Goal: Answer question/provide support: Share knowledge or assist other users

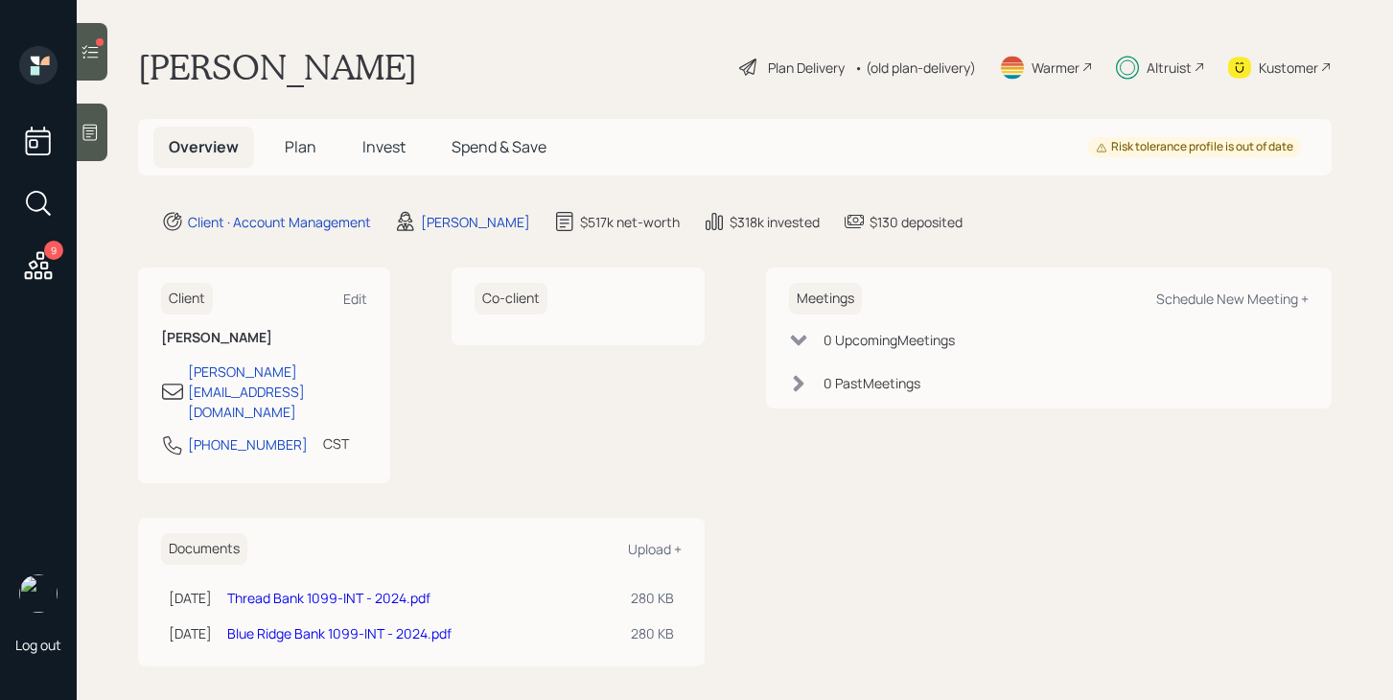
click at [98, 58] on icon at bounding box center [90, 51] width 19 height 19
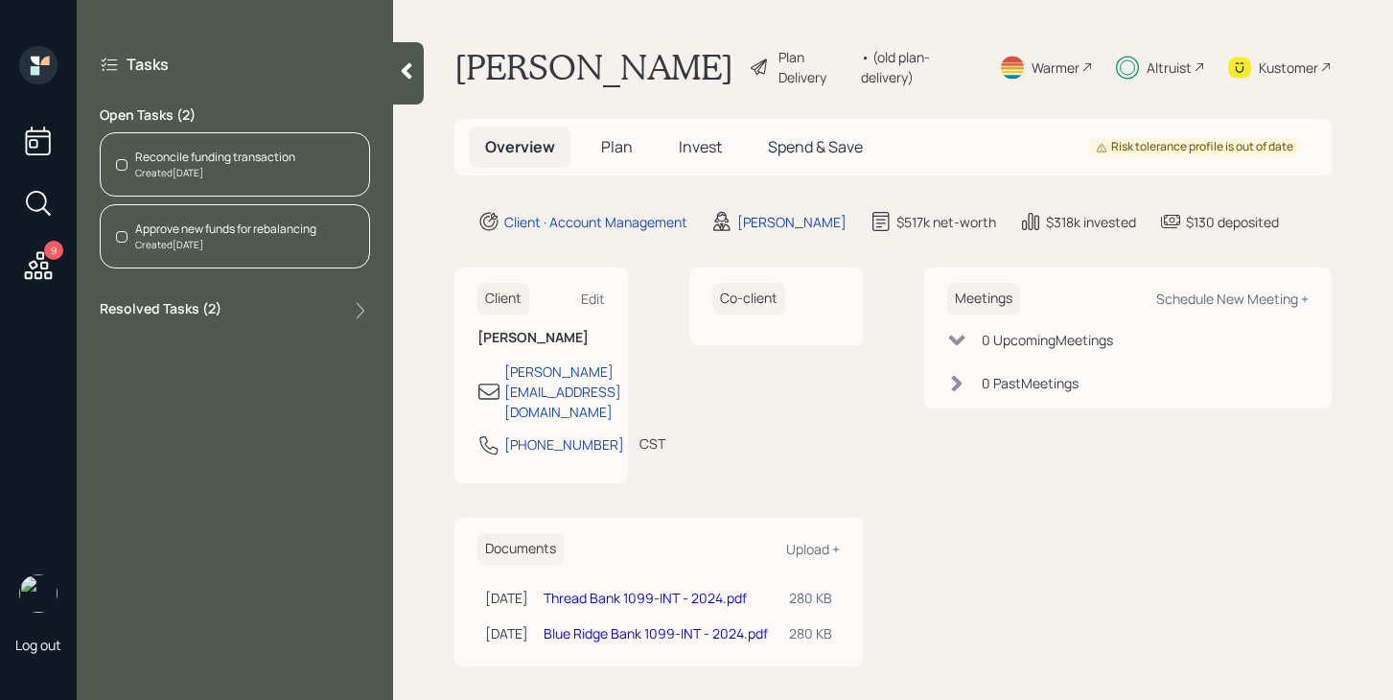
click at [241, 183] on div "Reconcile funding transaction Created [DATE]" at bounding box center [235, 164] width 270 height 64
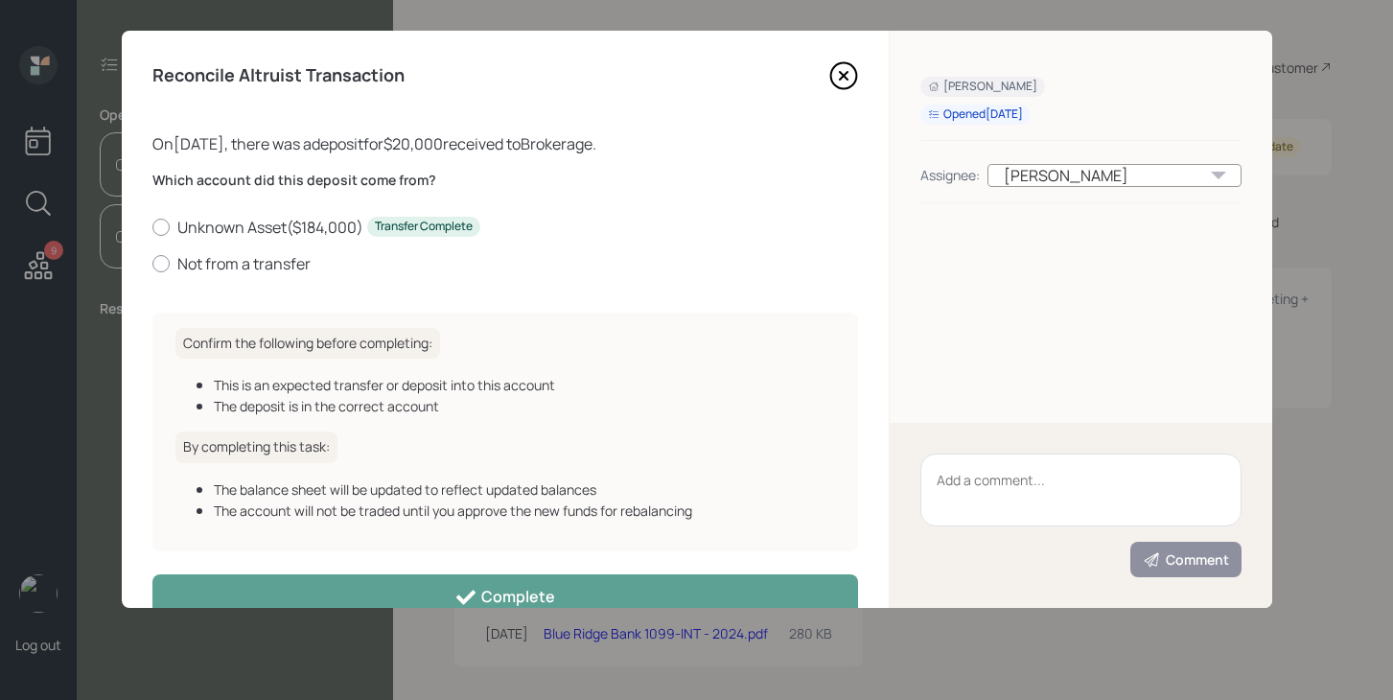
click at [981, 478] on textarea at bounding box center [1081, 490] width 321 height 73
type textarea "Returned check - funds resent"
click at [1162, 453] on div "Returned check - funds resent Comment" at bounding box center [1081, 515] width 383 height 185
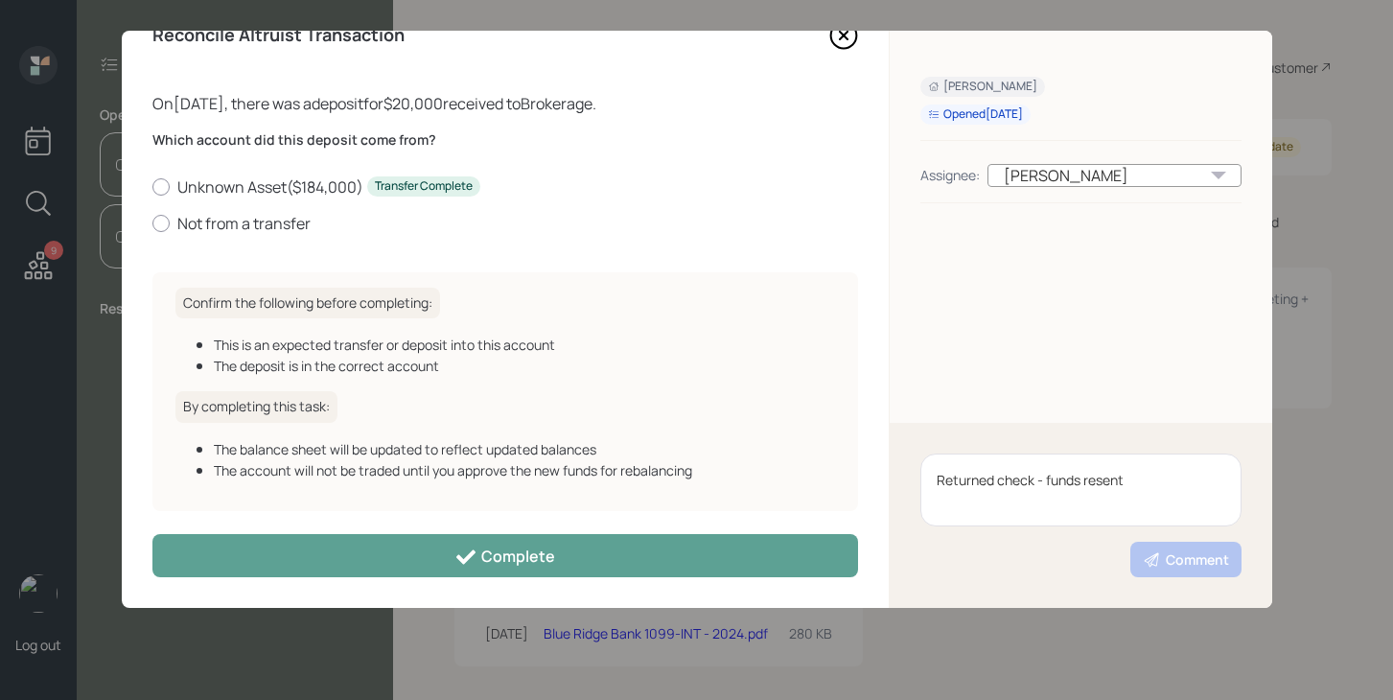
click at [1007, 486] on textarea "Returned check - funds resent" at bounding box center [1081, 490] width 321 height 73
click at [1198, 176] on div "[PERSON_NAME]" at bounding box center [1115, 175] width 254 height 23
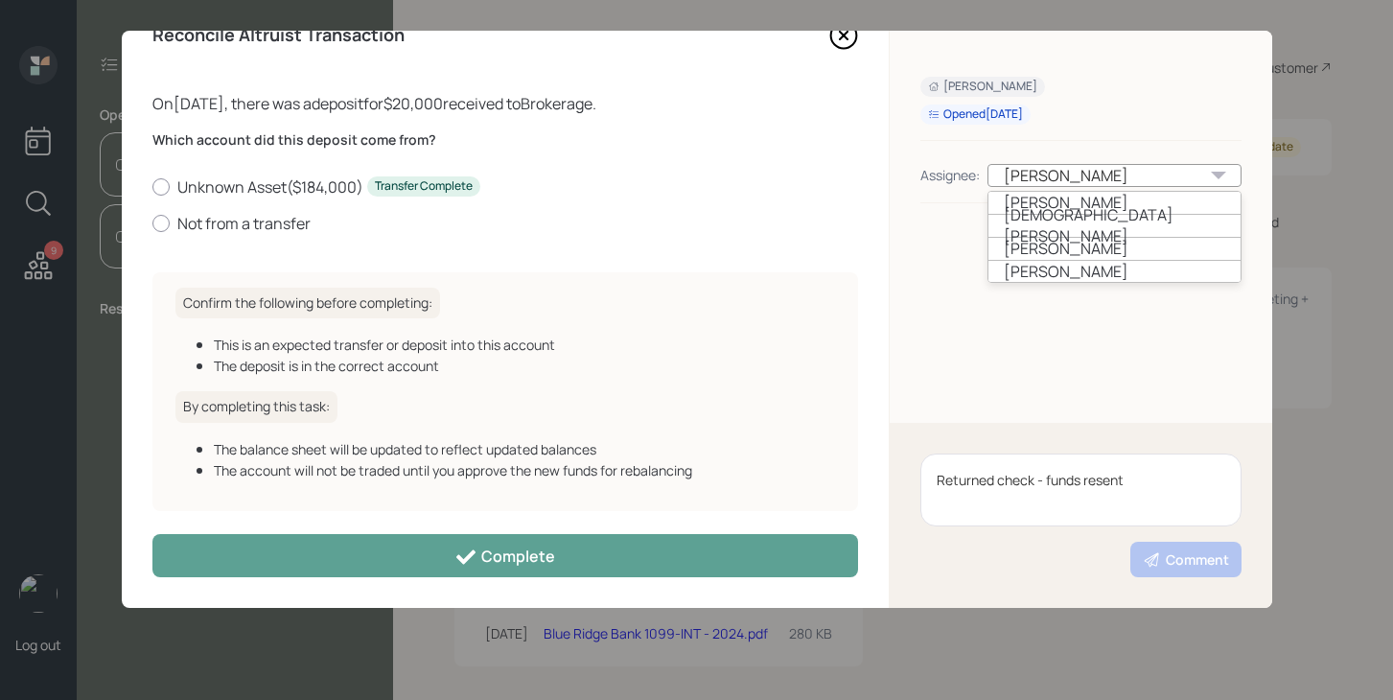
click at [1144, 322] on div "[PERSON_NAME] Opened [DATE] Assignee: [PERSON_NAME] [PERSON_NAME] [PERSON_NAME]…" at bounding box center [1081, 227] width 383 height 392
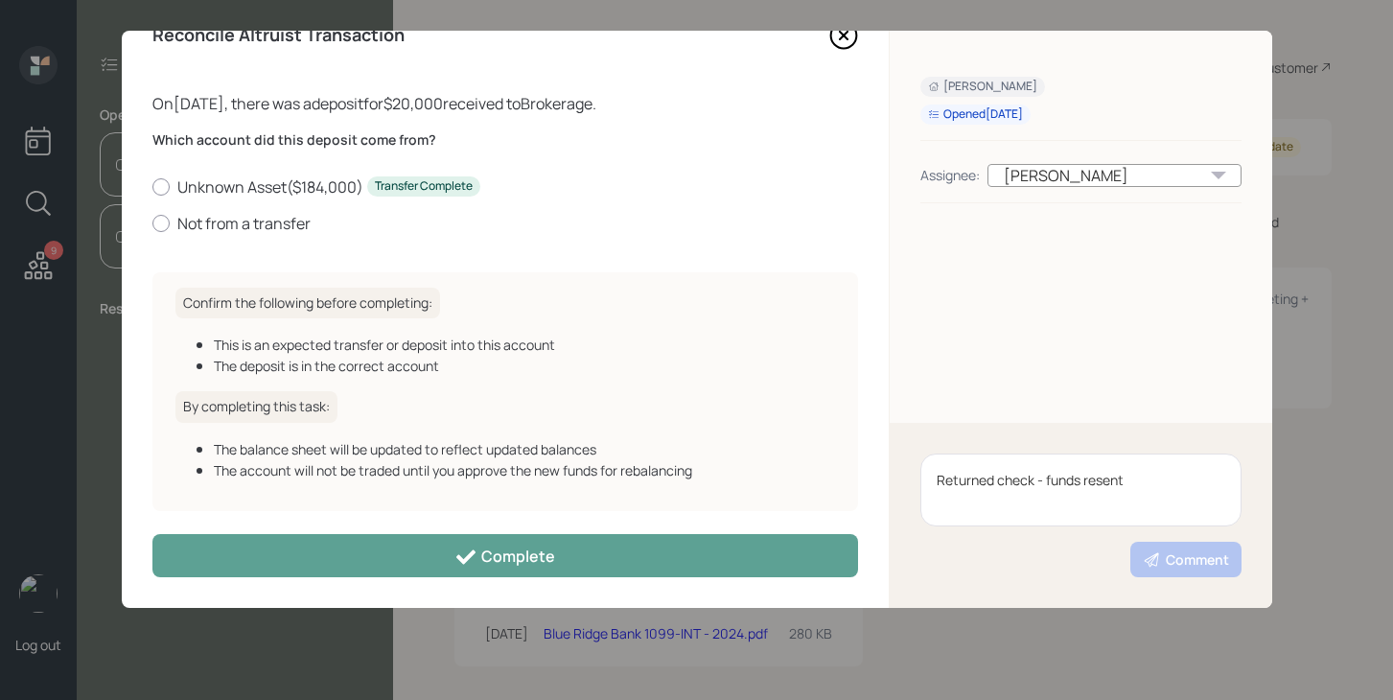
click at [1144, 322] on div "[PERSON_NAME] Opened [DATE] Assignee: [PERSON_NAME]" at bounding box center [1081, 227] width 383 height 392
click at [1179, 538] on div "Returned check - funds resent Comment" at bounding box center [1081, 515] width 383 height 185
click at [1179, 567] on div "Comment" at bounding box center [1186, 559] width 86 height 19
click at [846, 46] on icon at bounding box center [843, 36] width 26 height 26
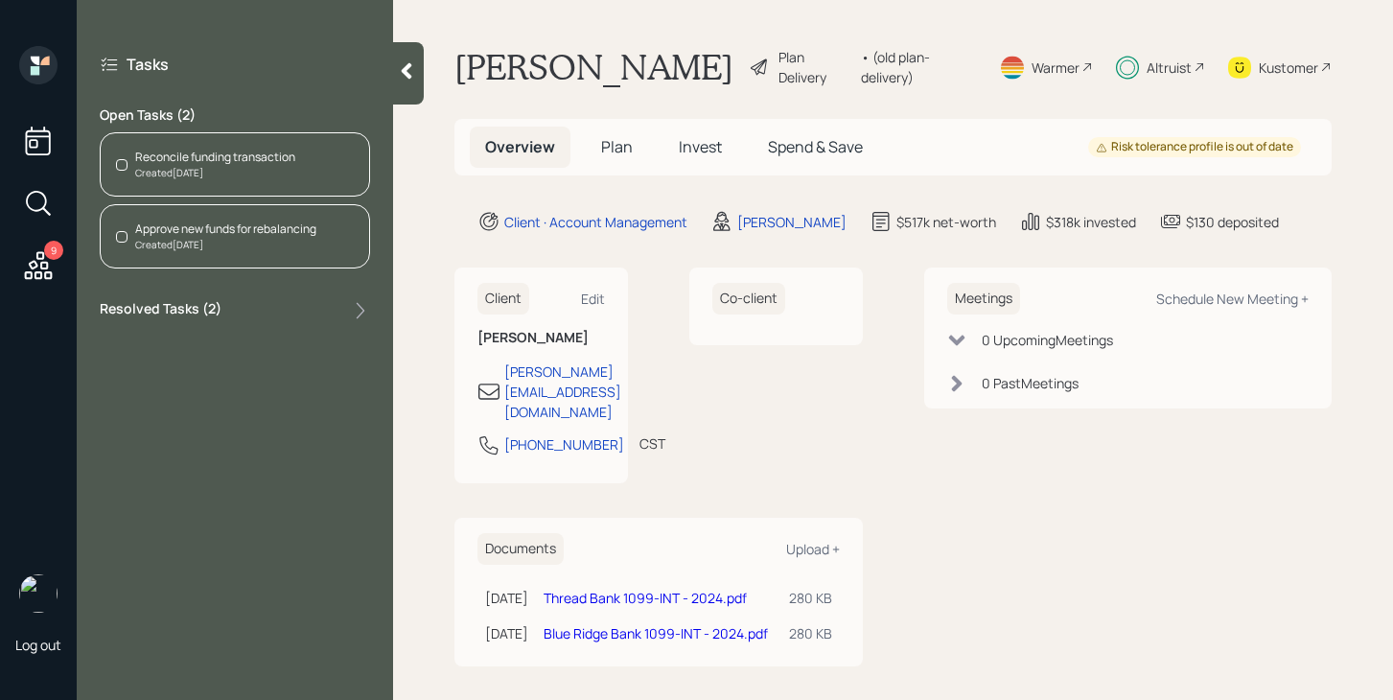
click at [153, 246] on div "Created [DATE]" at bounding box center [225, 245] width 181 height 14
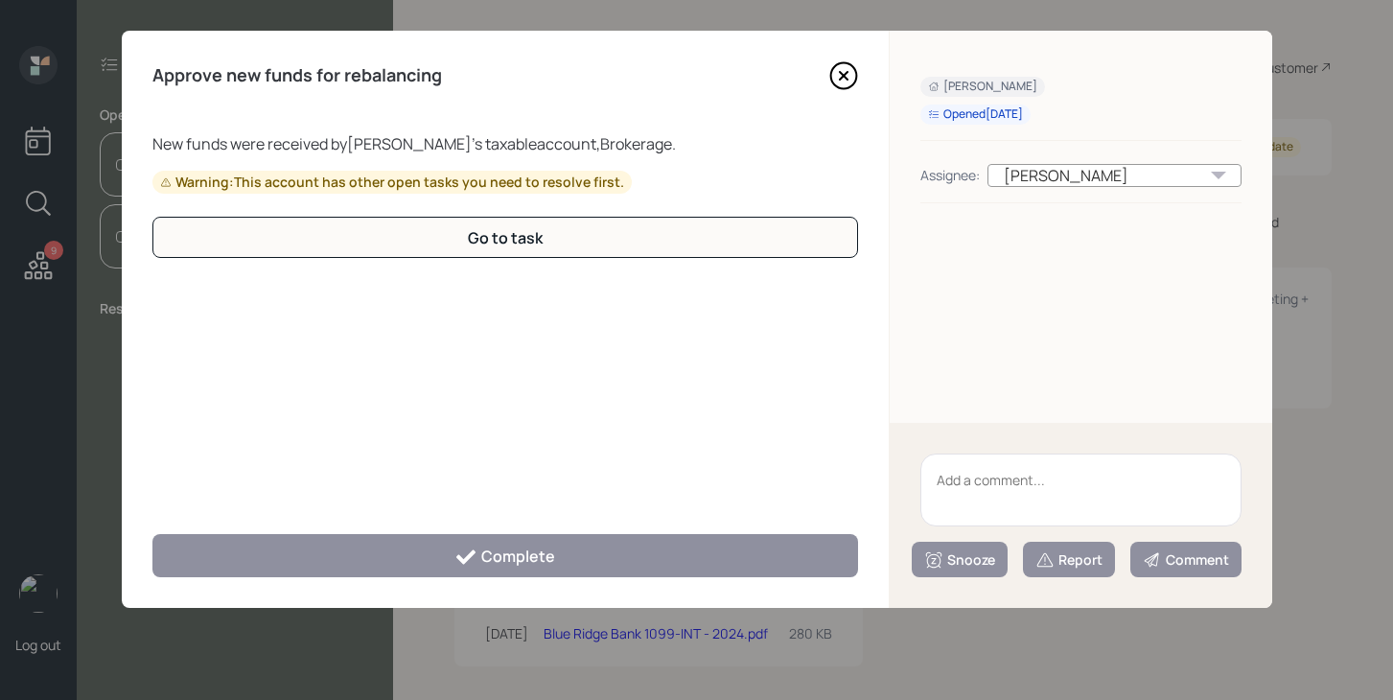
click at [845, 81] on icon at bounding box center [843, 75] width 29 height 29
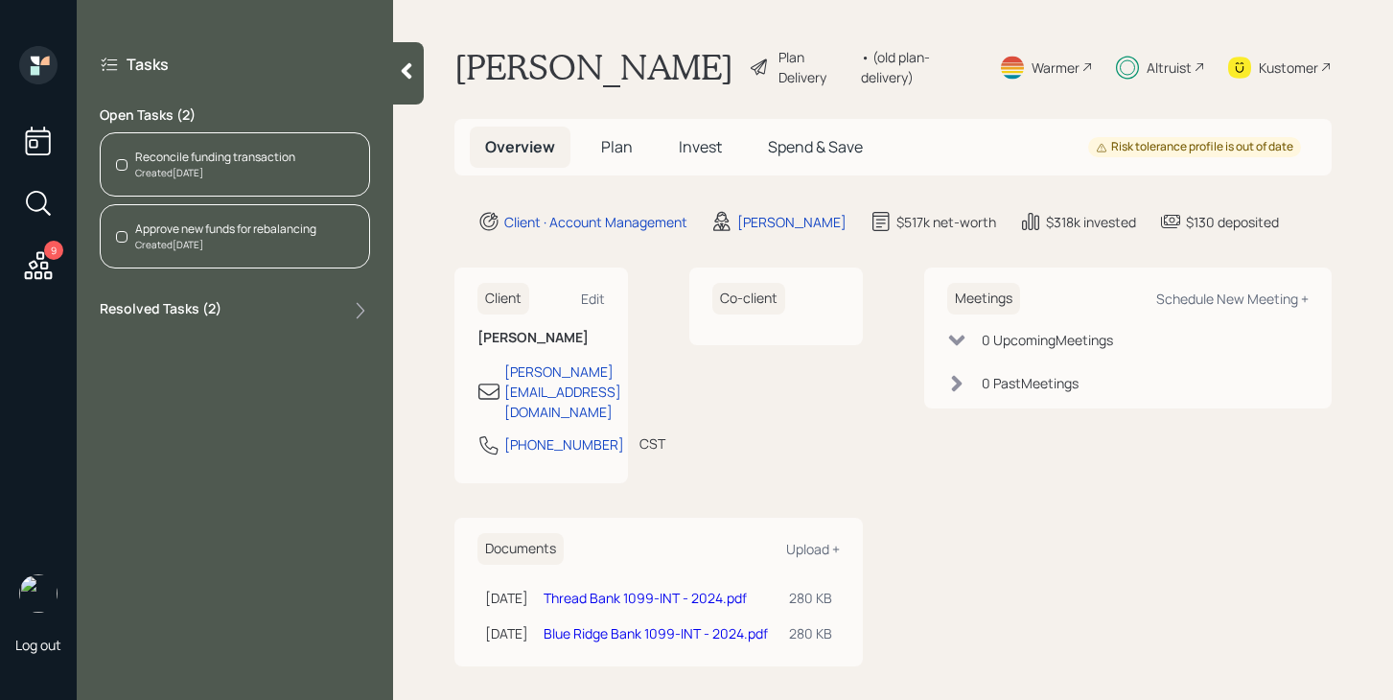
click at [193, 173] on div "Created [DATE]" at bounding box center [215, 173] width 160 height 14
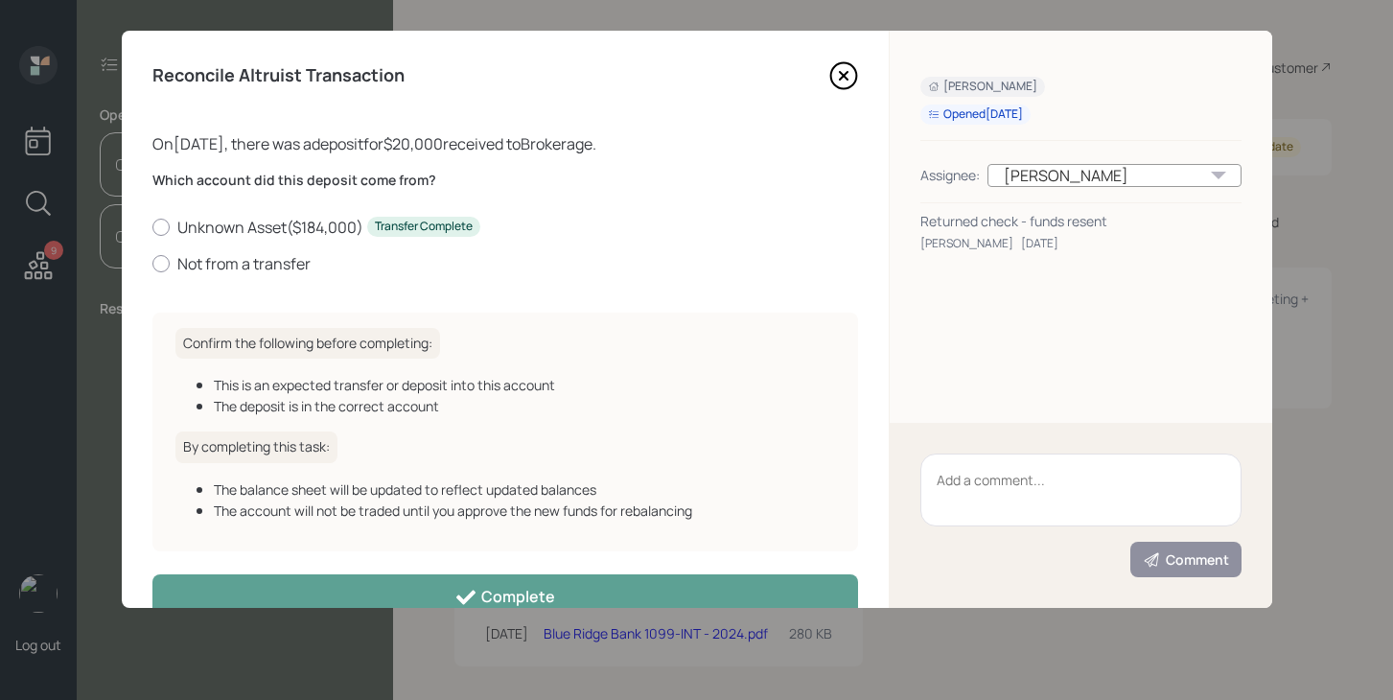
click at [268, 275] on div "Which account did this deposit come from? Unknown Asset ( $184,000 ) Transfer C…" at bounding box center [505, 234] width 706 height 127
click at [273, 262] on label "Not from a transfer" at bounding box center [505, 263] width 706 height 21
click at [152, 263] on input "Not from a transfer" at bounding box center [152, 263] width 1 height 1
radio input "true"
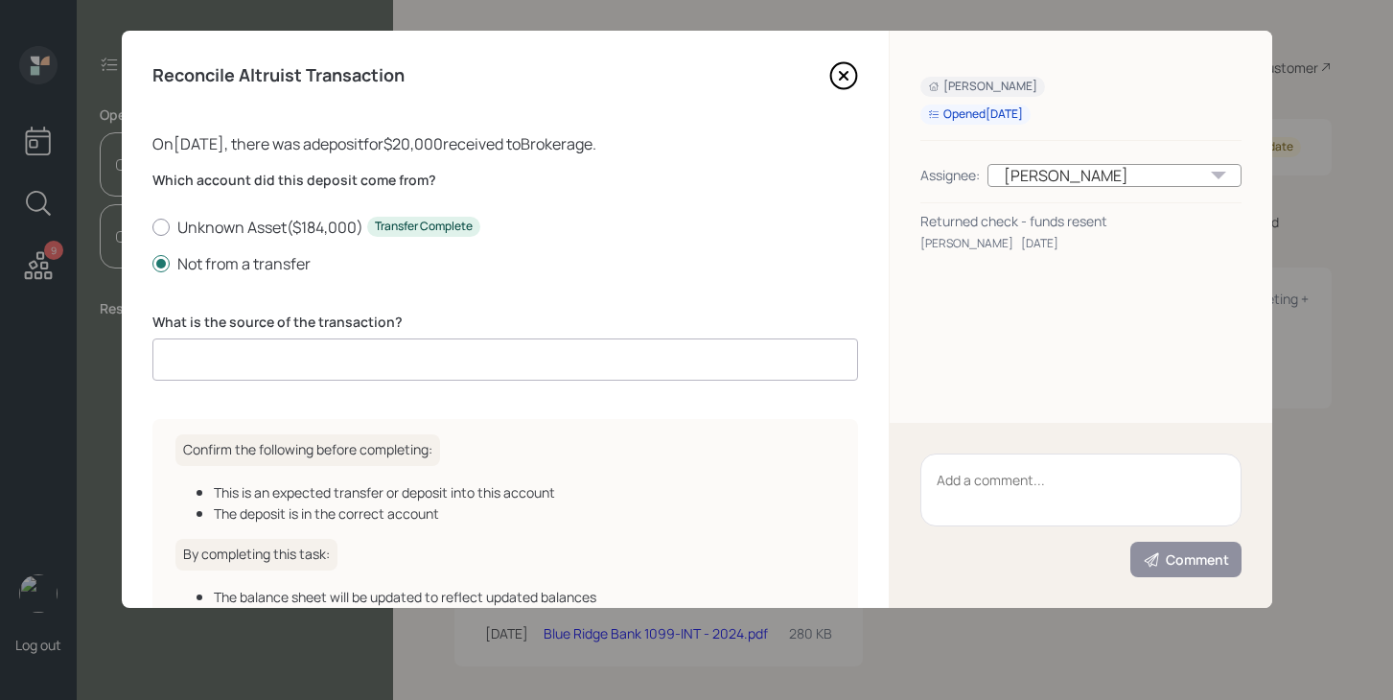
click at [277, 359] on input at bounding box center [505, 360] width 706 height 42
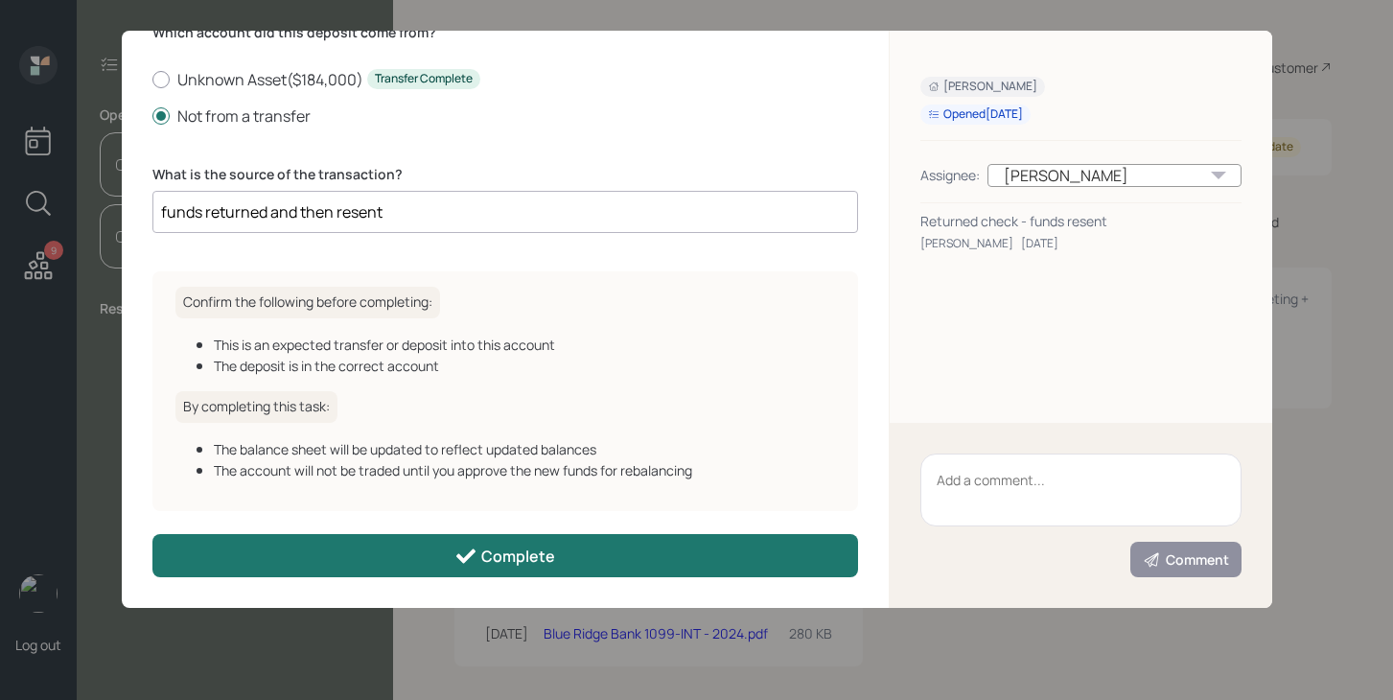
type input "funds returned and then resent"
click at [606, 545] on button "Complete" at bounding box center [505, 555] width 706 height 43
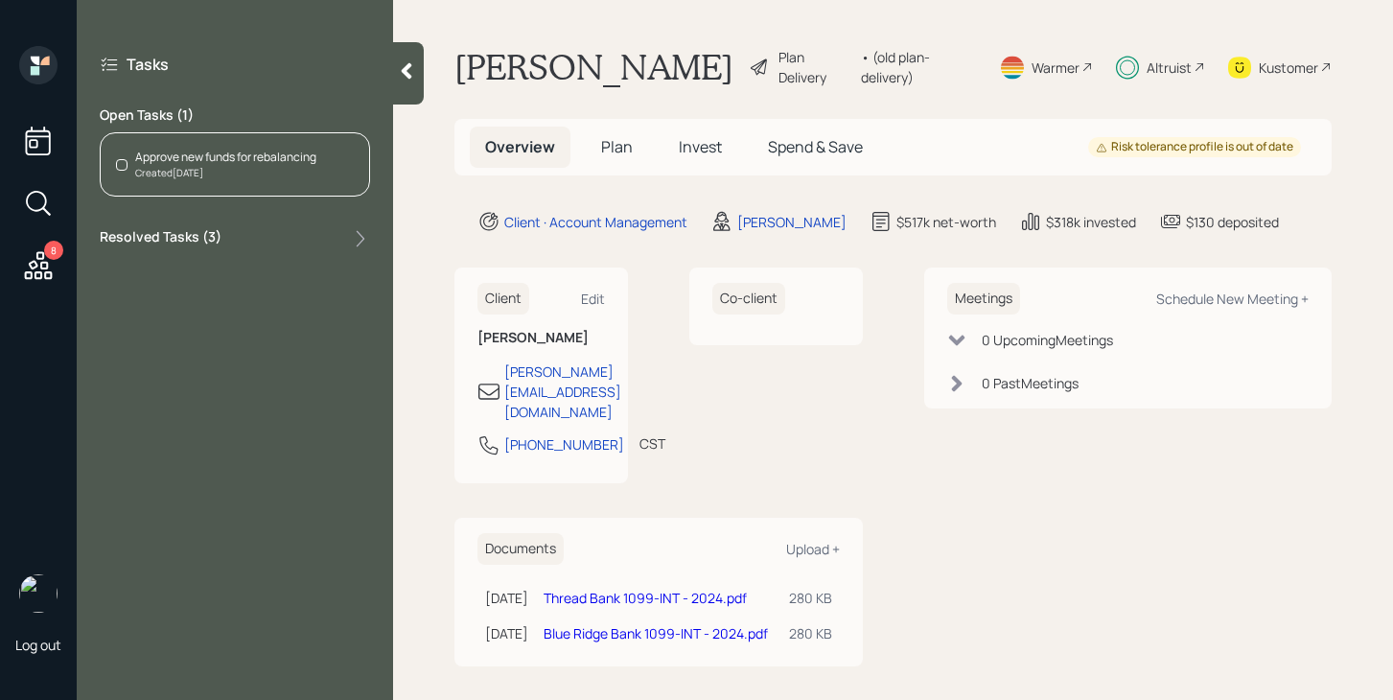
click at [324, 152] on div "Approve new funds for rebalancing Created [DATE]" at bounding box center [235, 164] width 270 height 64
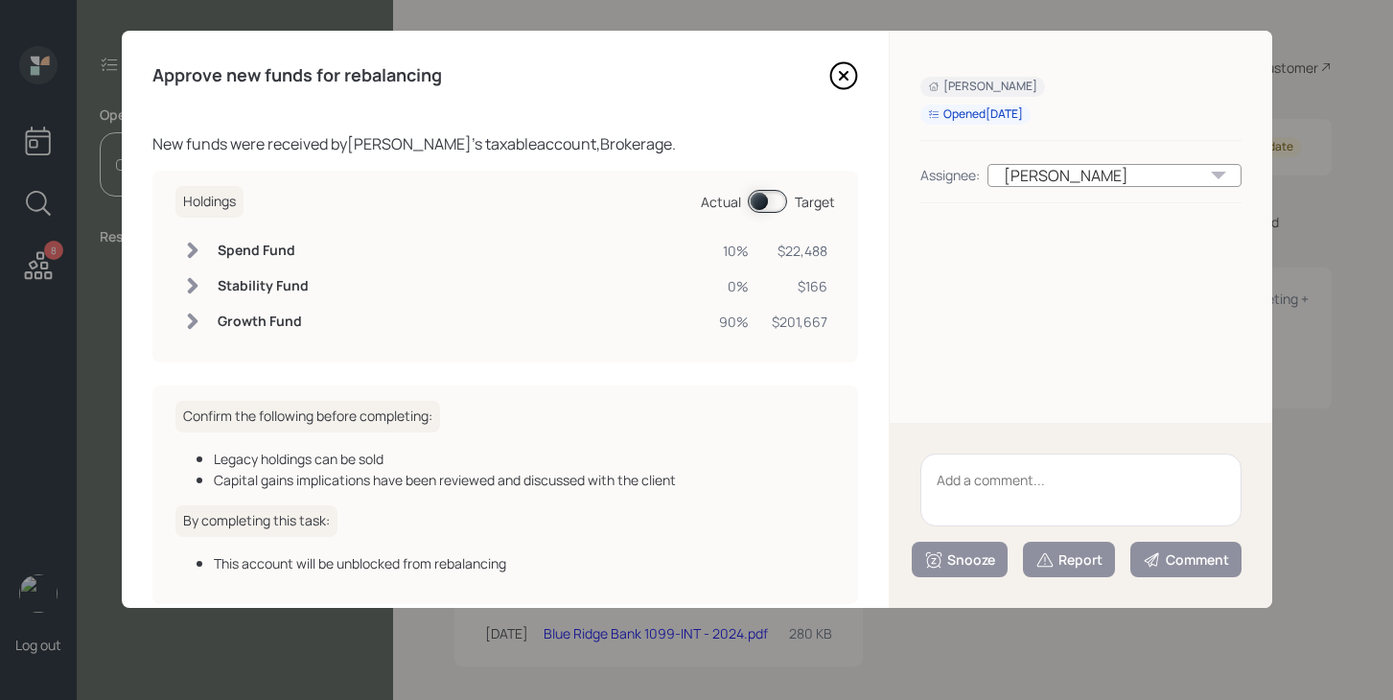
click at [963, 476] on textarea at bounding box center [1081, 490] width 321 height 73
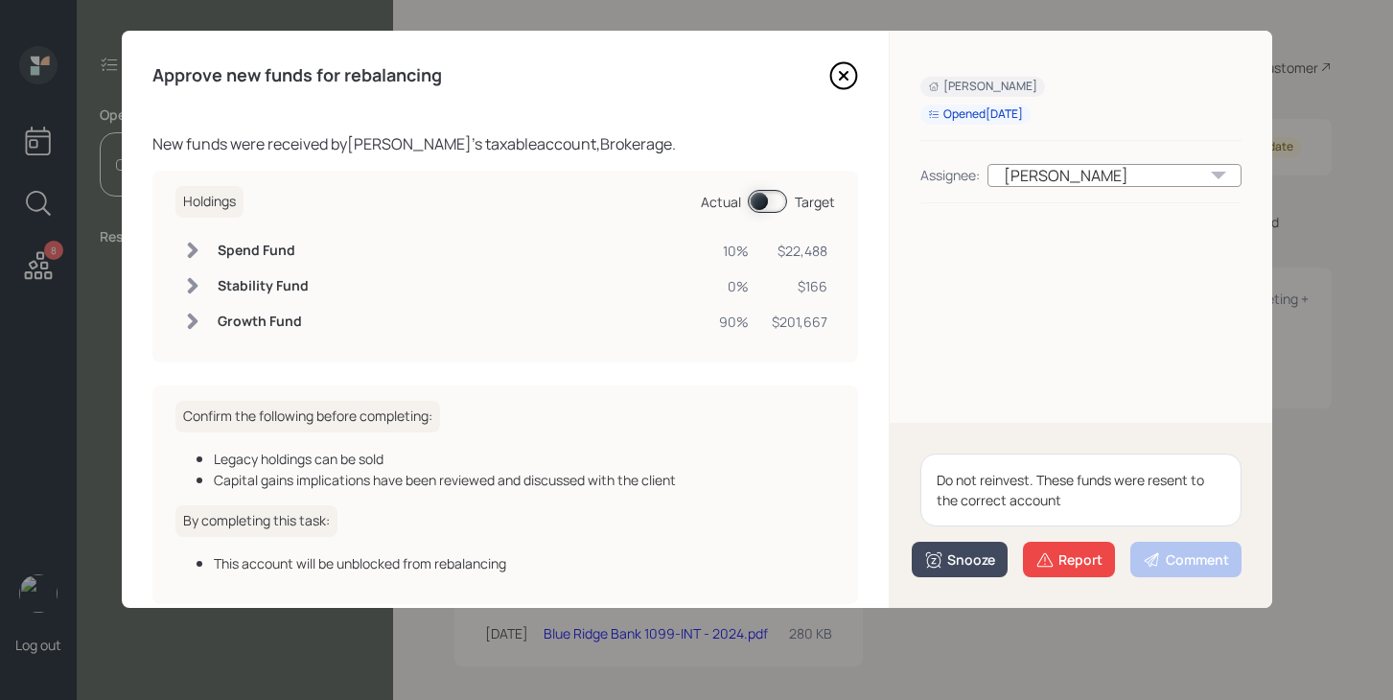
type textarea "Do not reinvest. These funds were resent to the correct account"
click at [983, 572] on button "Snooze" at bounding box center [960, 559] width 96 height 35
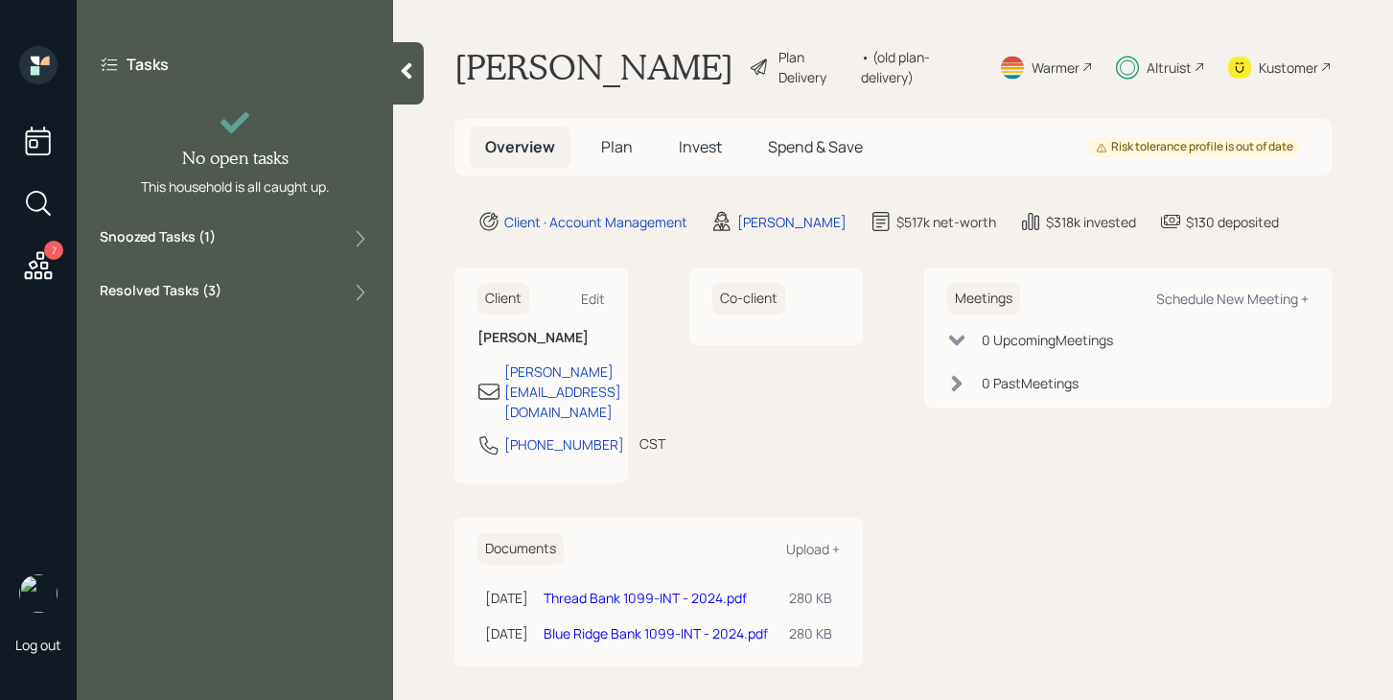
click at [49, 268] on icon at bounding box center [38, 265] width 35 height 35
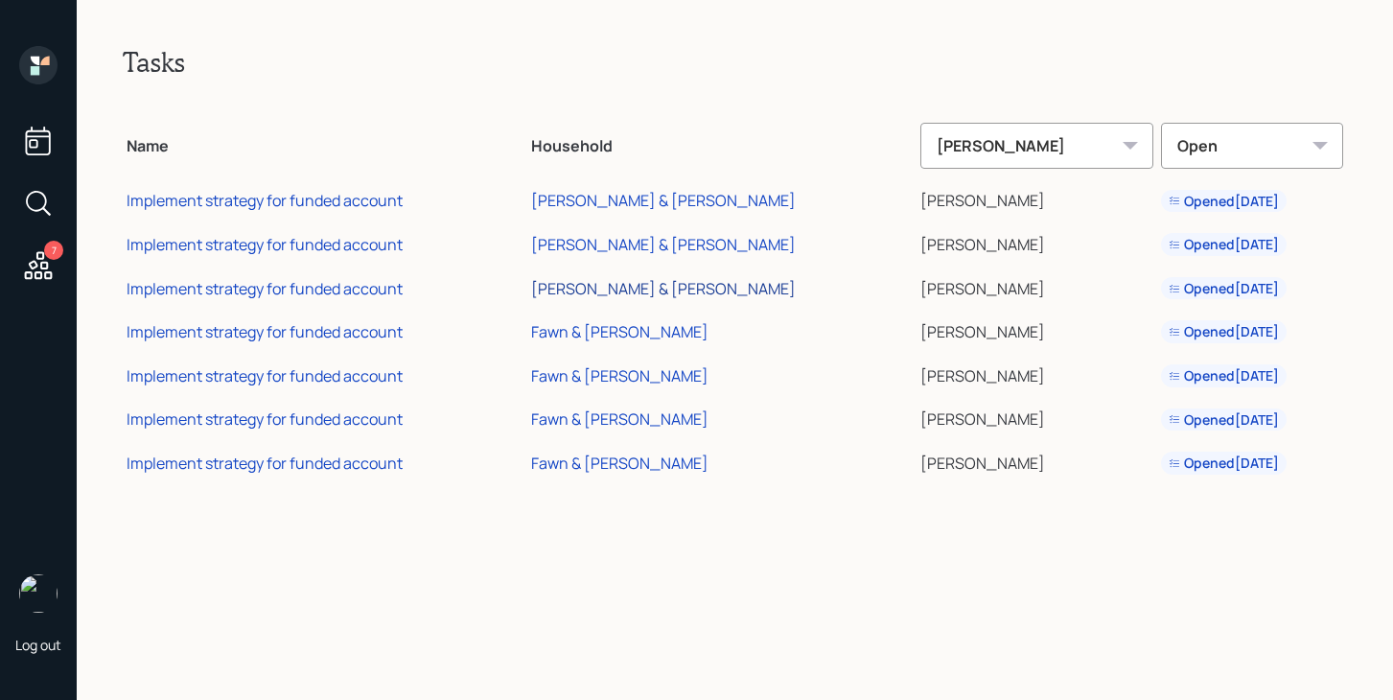
click at [702, 294] on div "[PERSON_NAME] & [PERSON_NAME]" at bounding box center [663, 288] width 265 height 21
